Goal: Task Accomplishment & Management: Manage account settings

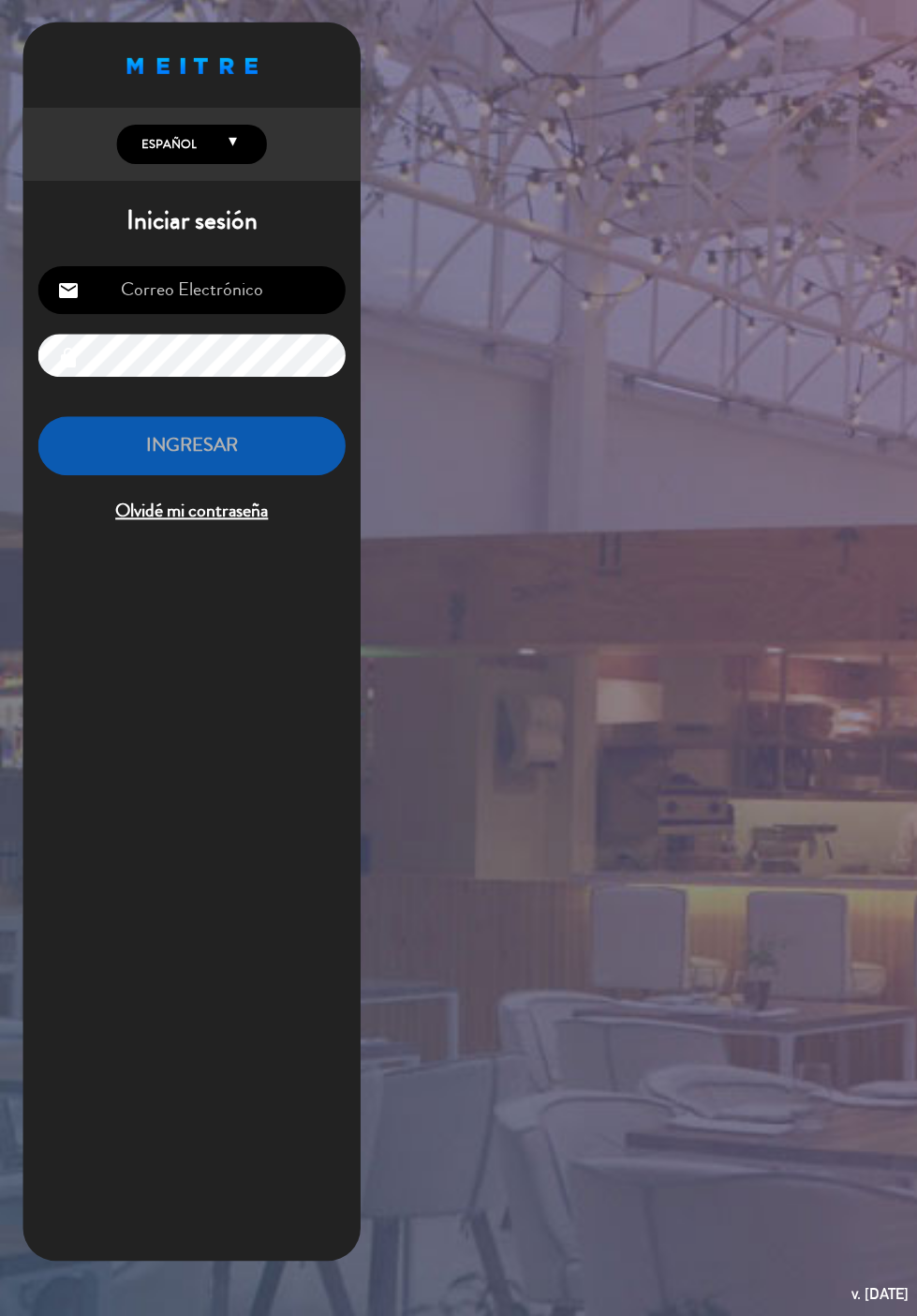
click at [190, 268] on input "email" at bounding box center [192, 290] width 307 height 48
type input "[EMAIL_ADDRESS][DOMAIN_NAME]"
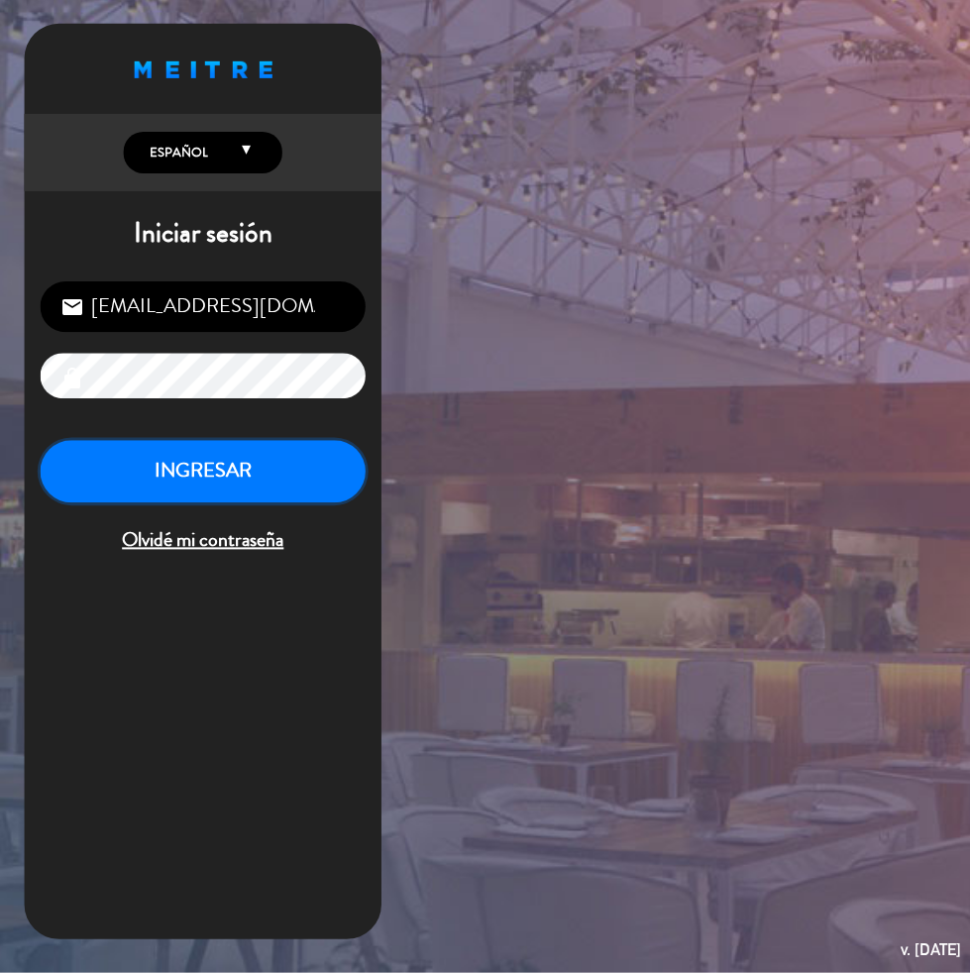
click at [181, 464] on button "INGRESAR" at bounding box center [203, 472] width 325 height 62
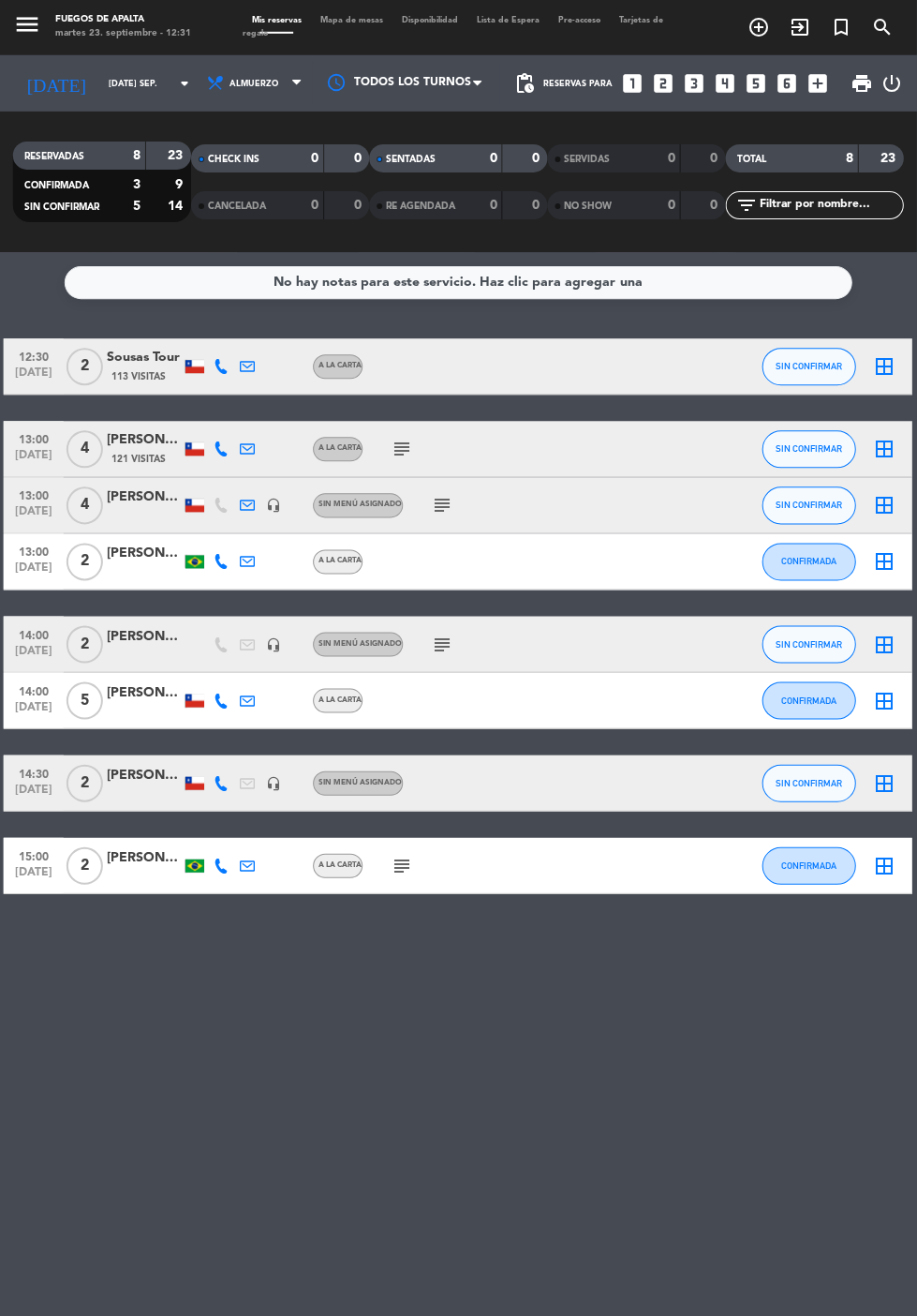
scroll to position [23, 0]
click at [249, 360] on icon at bounding box center [249, 368] width 15 height 15
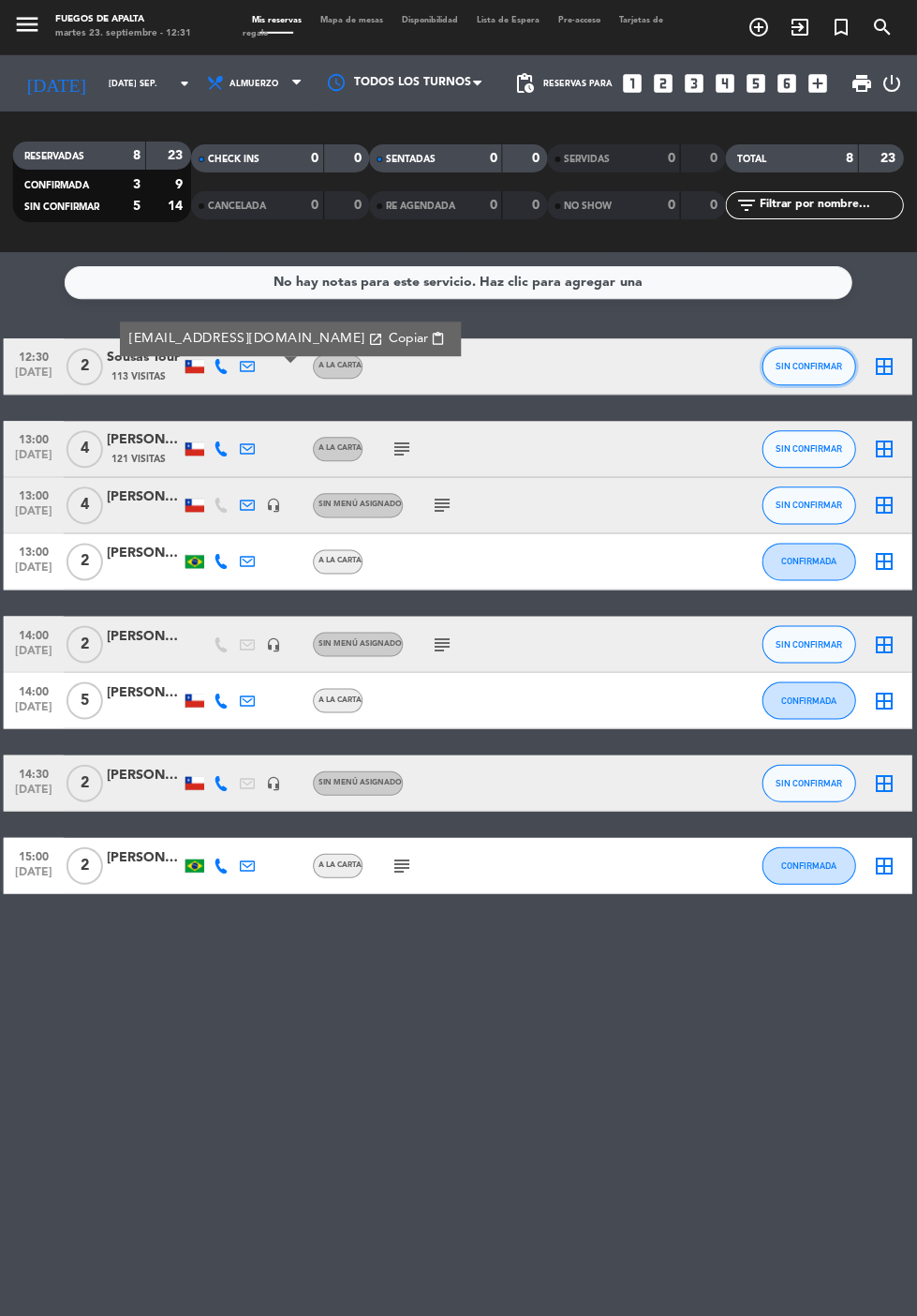
click at [808, 362] on span "SIN CONFIRMAR" at bounding box center [810, 367] width 66 height 10
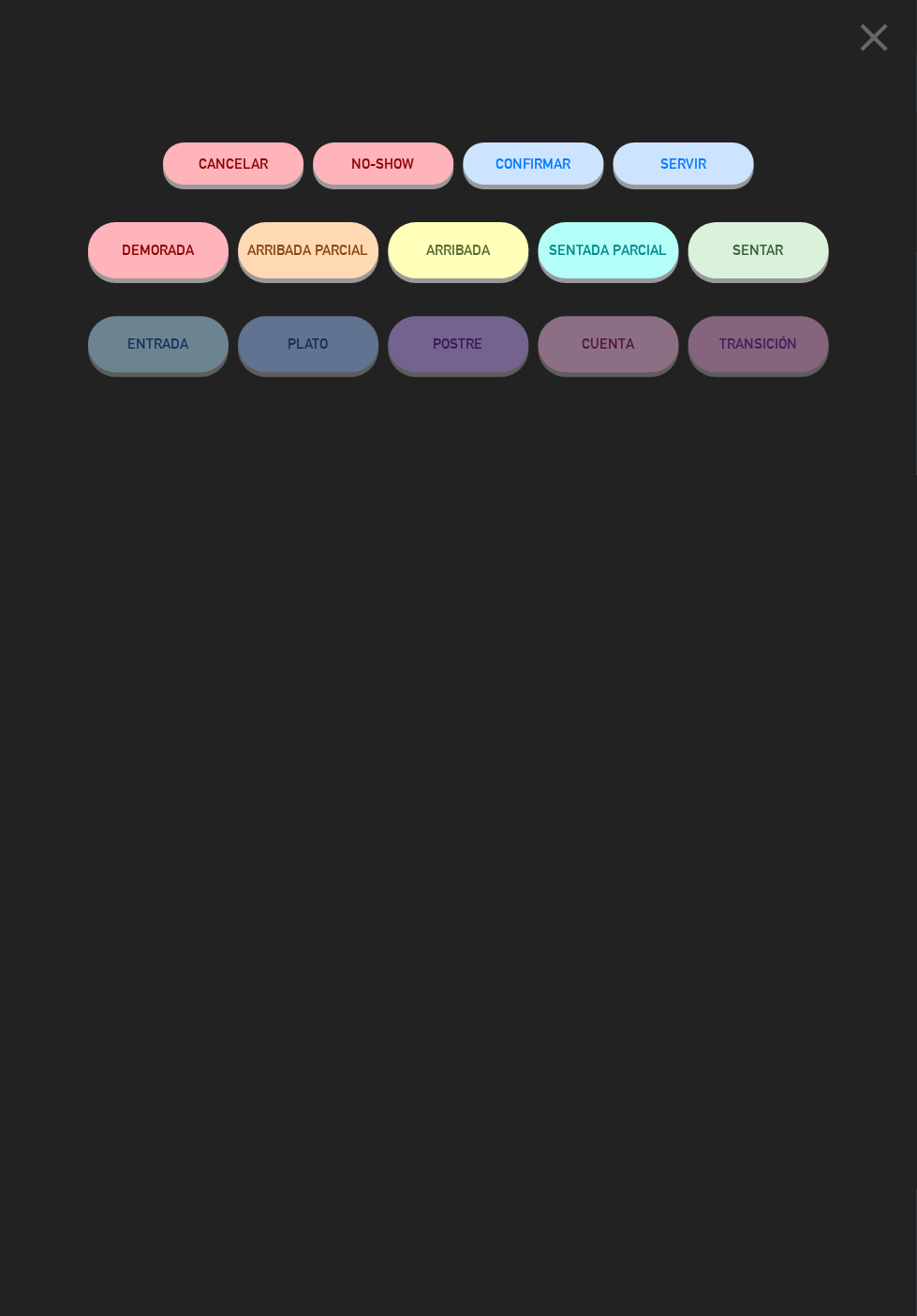
click at [476, 242] on button "ARRIBADA" at bounding box center [458, 251] width 141 height 56
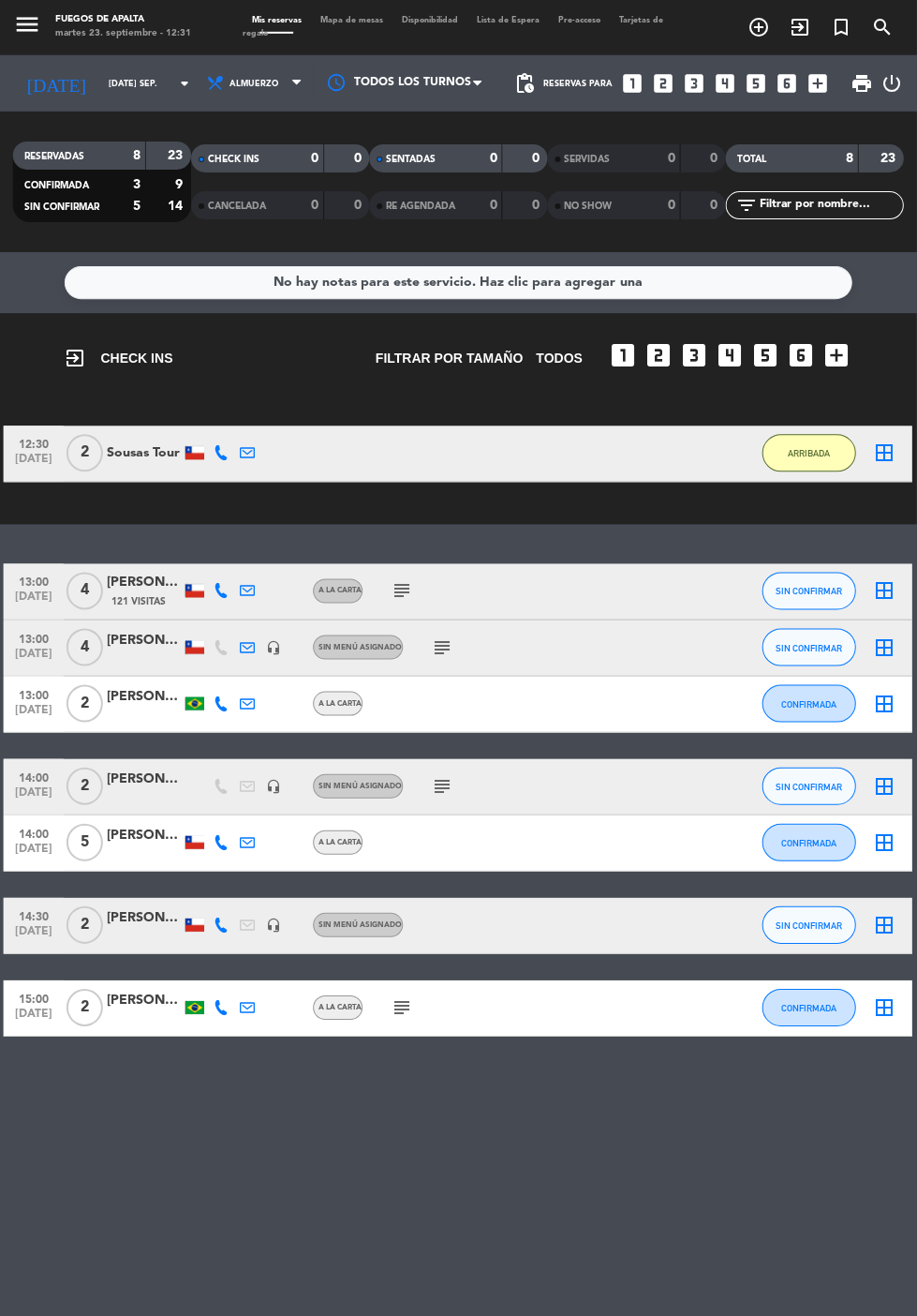
click at [140, 443] on div "Sousas Tour" at bounding box center [145, 454] width 75 height 22
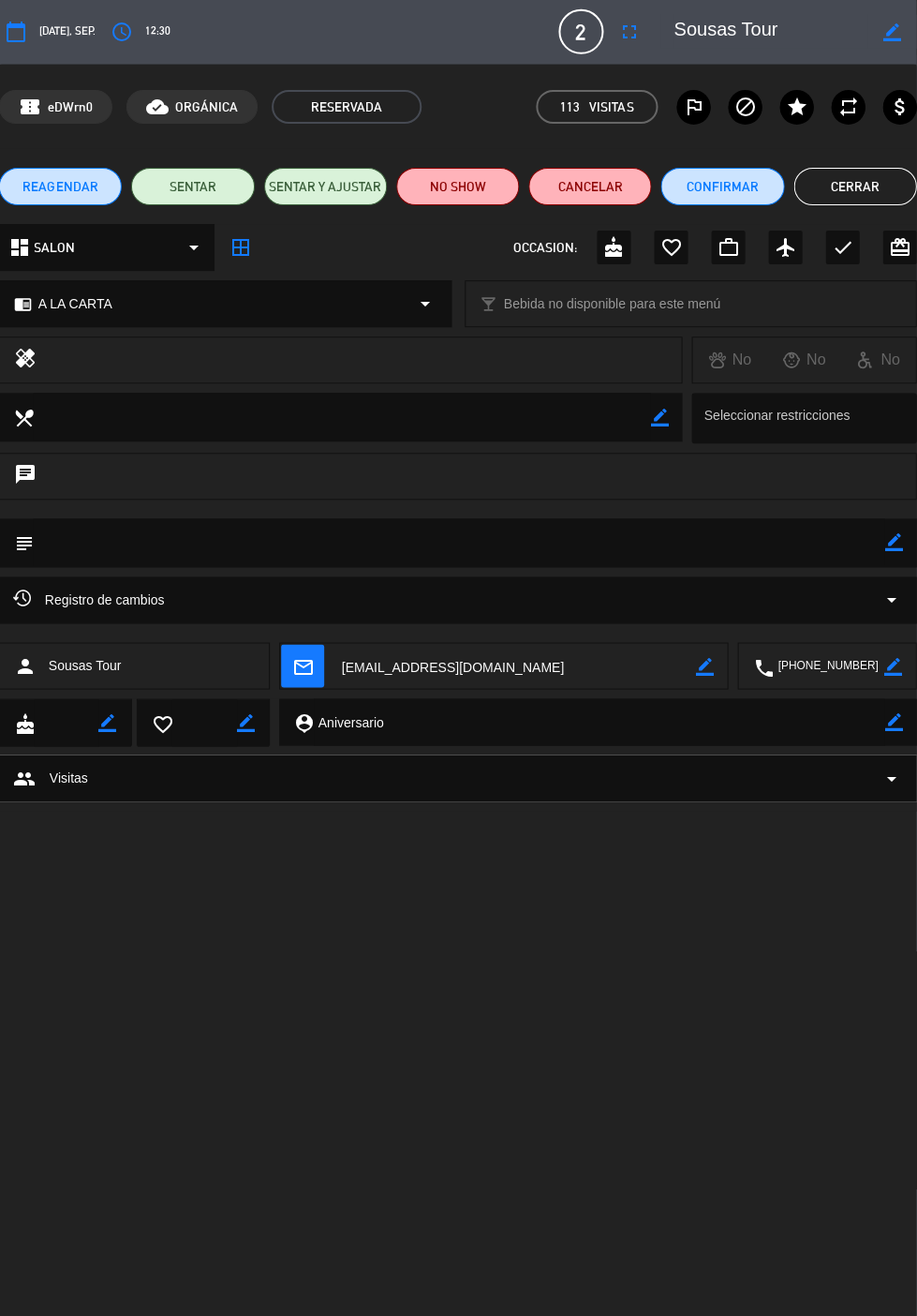
click at [895, 547] on icon "border_color" at bounding box center [894, 543] width 18 height 18
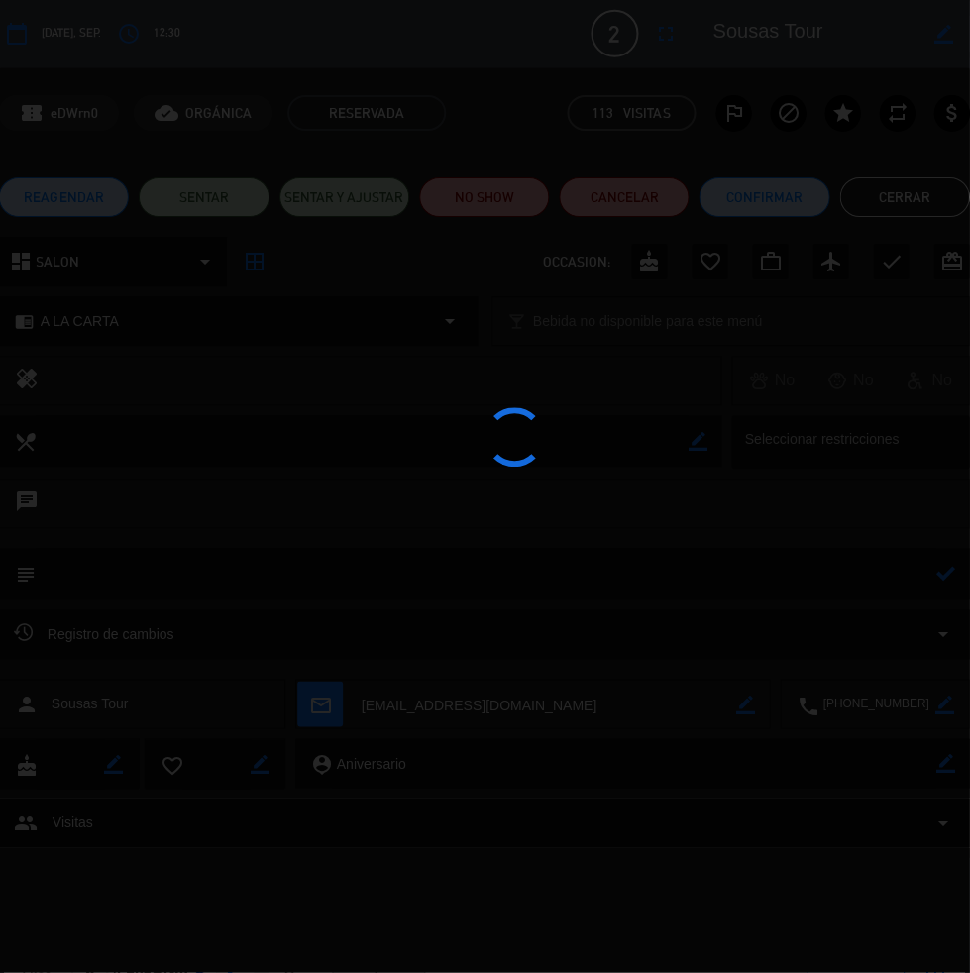
click at [838, 577] on div at bounding box center [485, 486] width 970 height 973
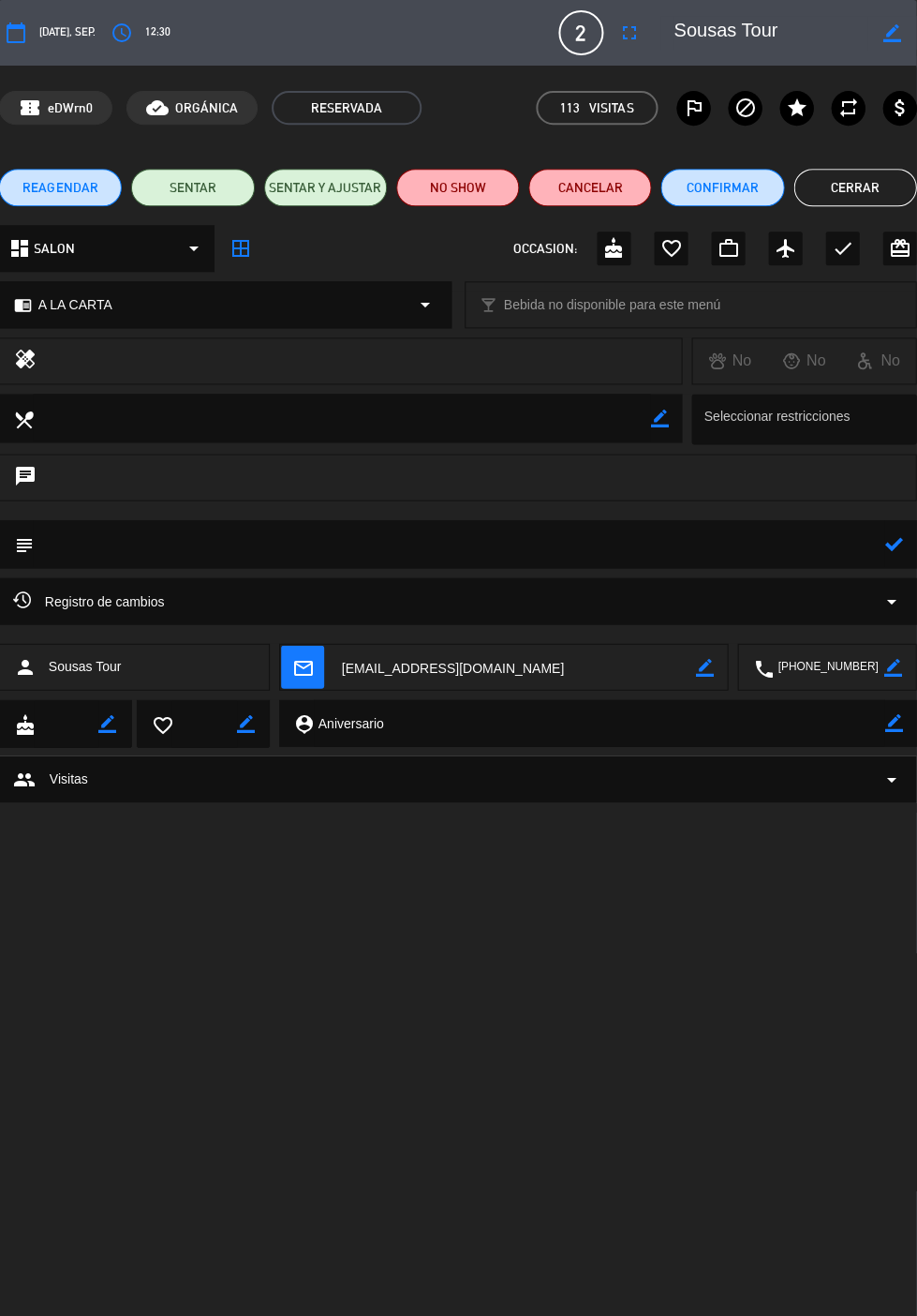
click at [706, 531] on textarea at bounding box center [460, 543] width 851 height 47
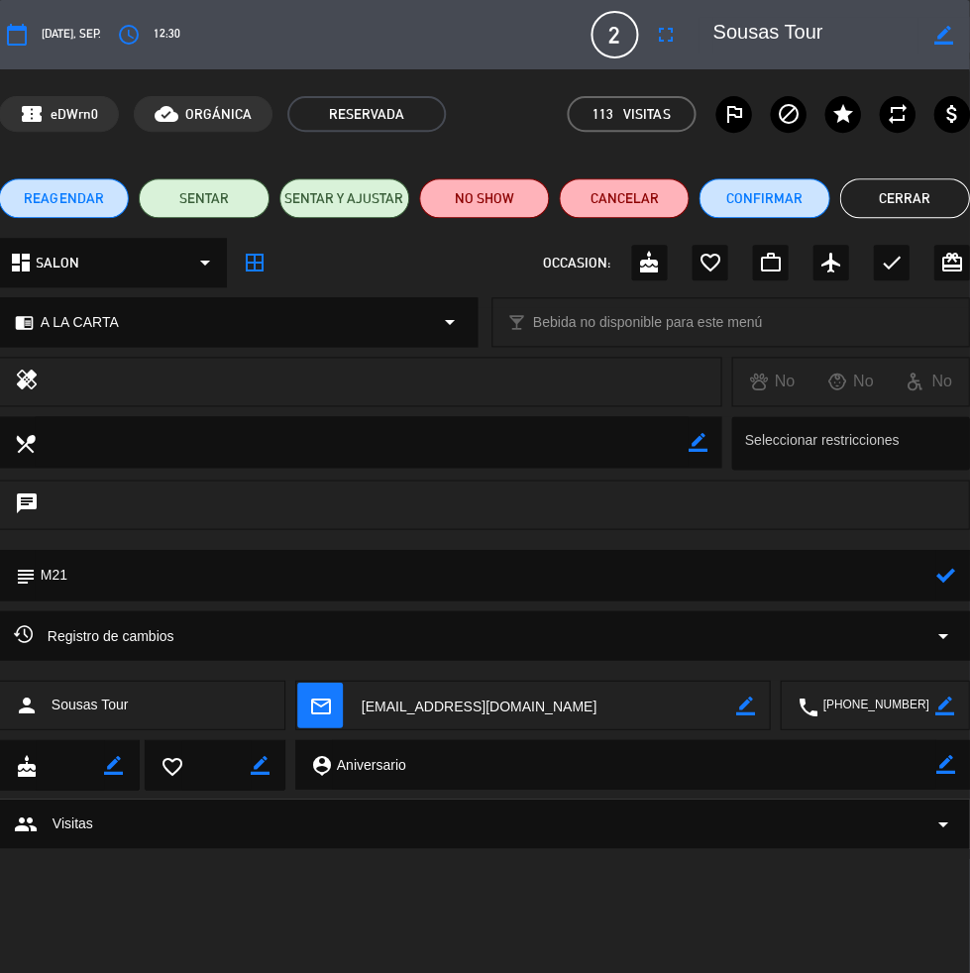
type textarea "M21"
click at [954, 568] on icon at bounding box center [946, 574] width 19 height 19
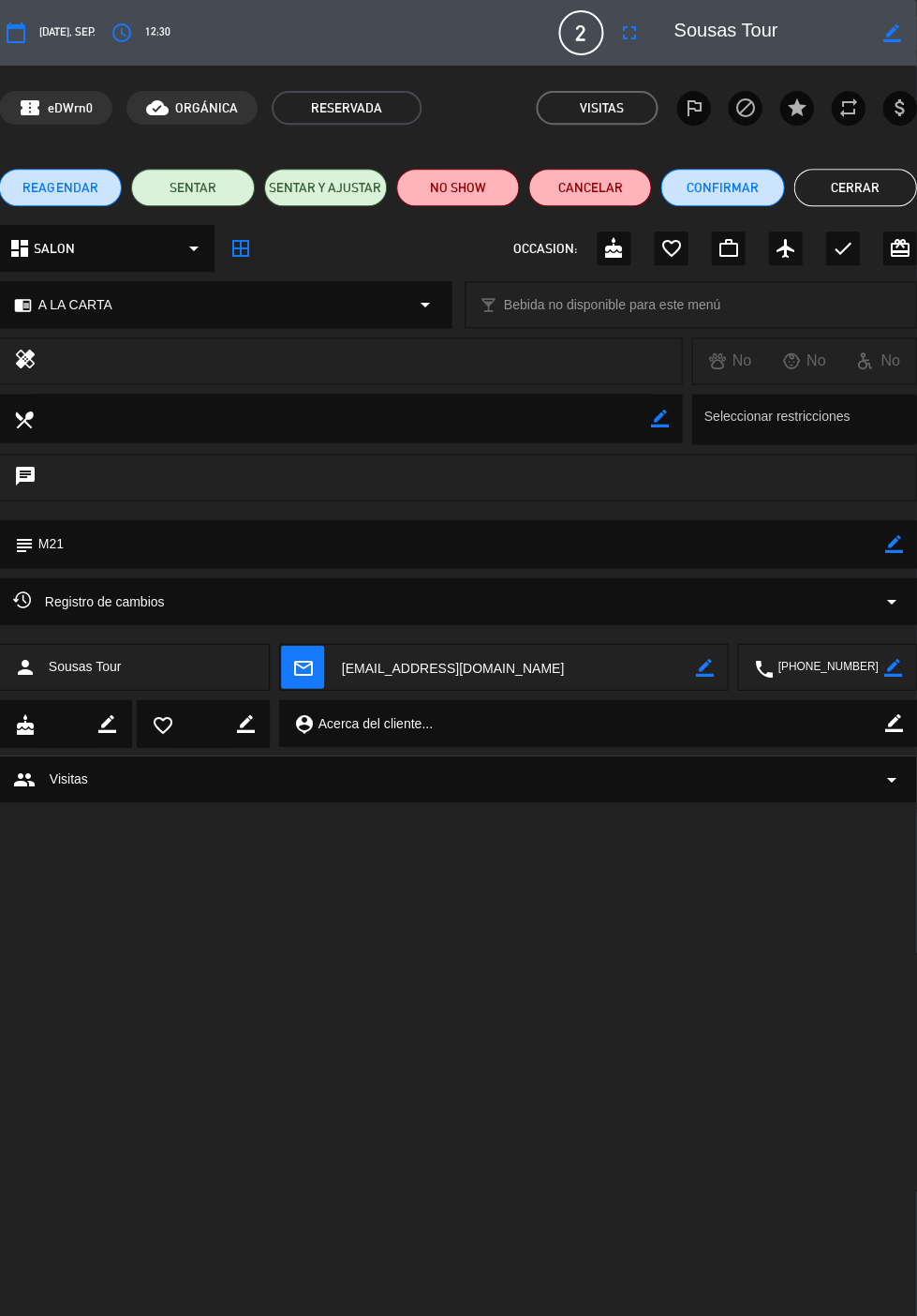
click at [862, 190] on button "Cerrar" at bounding box center [856, 187] width 123 height 38
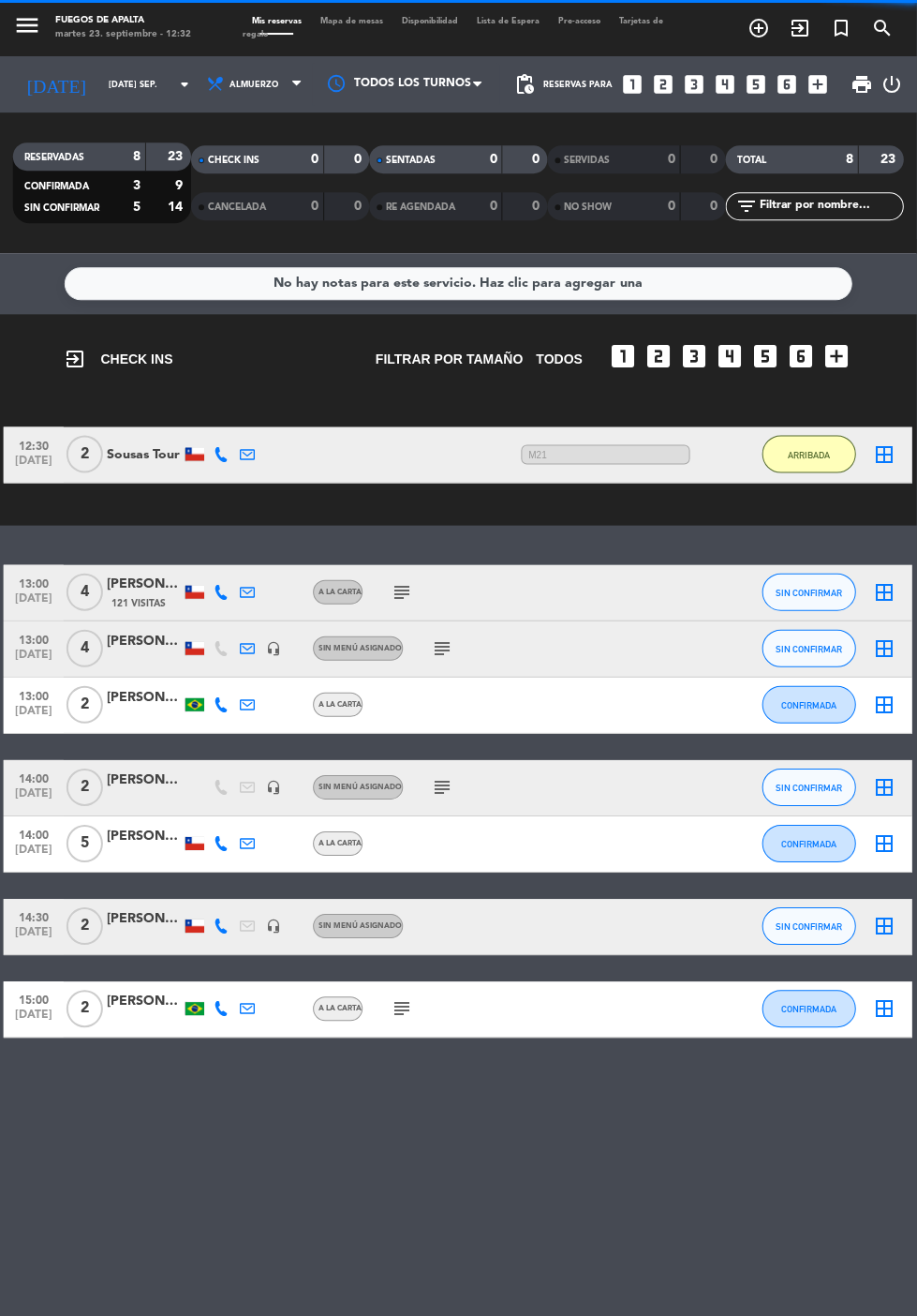
scroll to position [104, 0]
click at [391, 580] on icon "subject" at bounding box center [403, 591] width 23 height 23
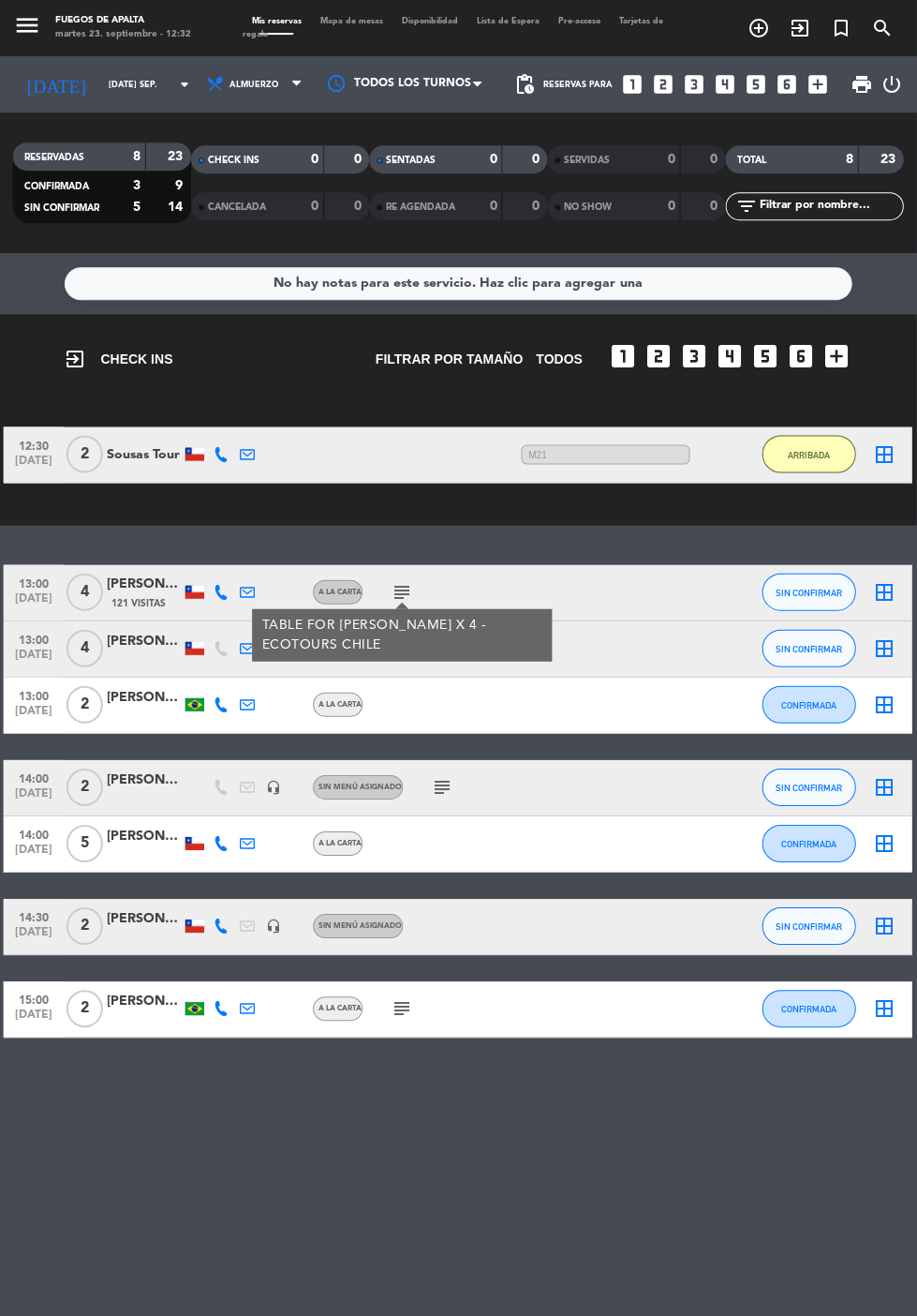
click at [403, 580] on icon "subject" at bounding box center [403, 591] width 23 height 23
